Goal: Information Seeking & Learning: Check status

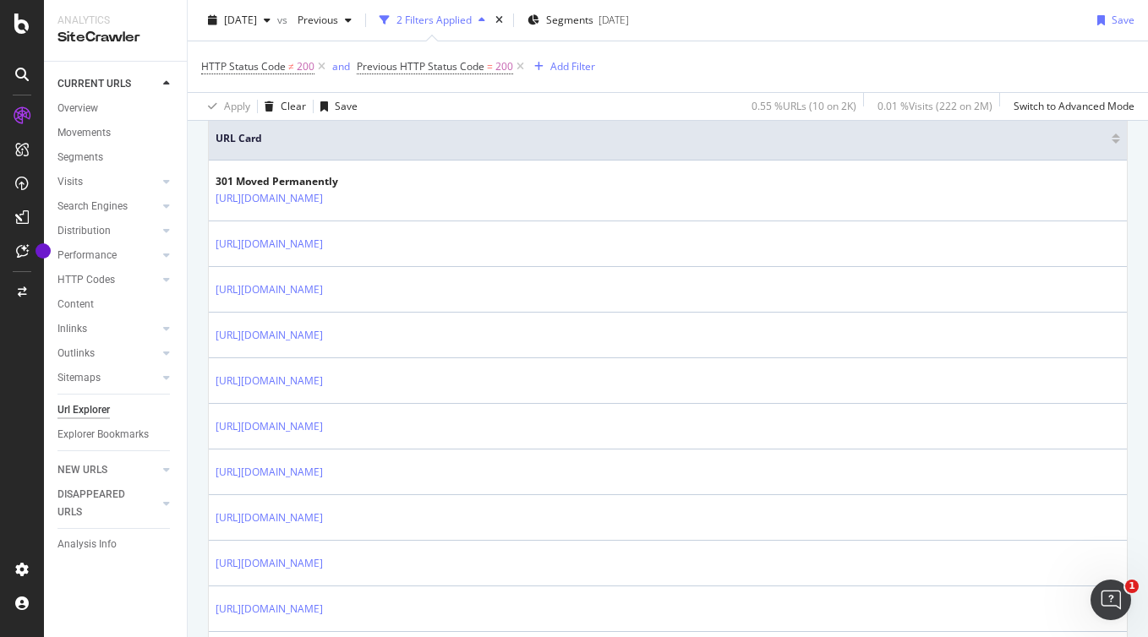
scroll to position [486, 0]
